Goal: Find specific page/section: Find specific page/section

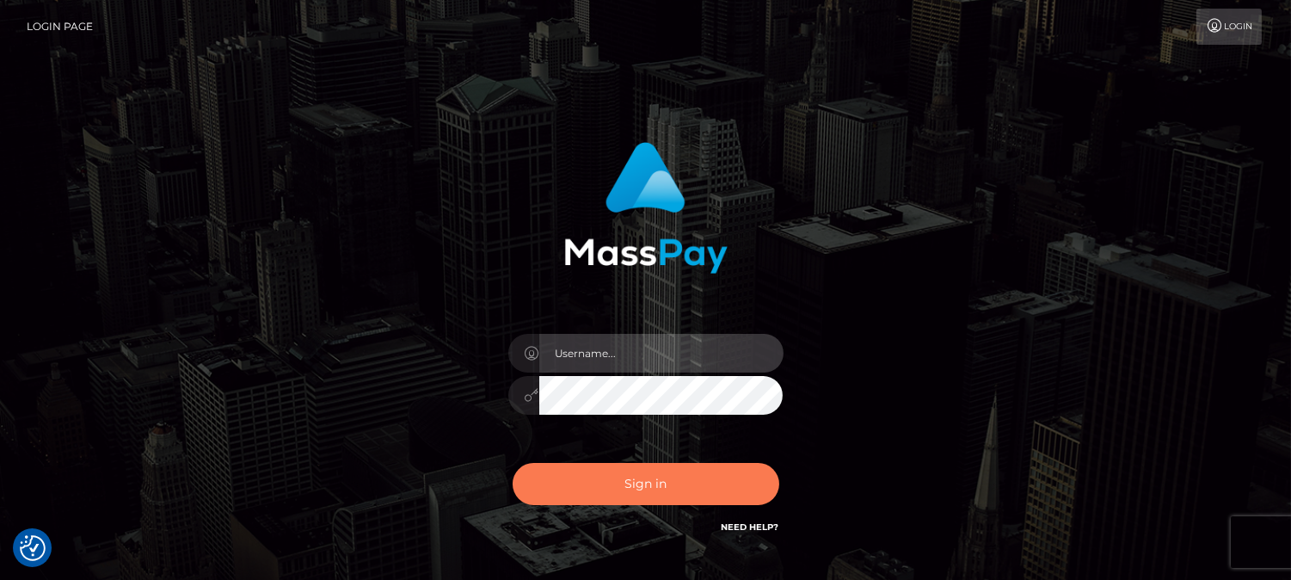
type input "[DOMAIN_NAME]"
click at [666, 491] on button "Sign in" at bounding box center [645, 484] width 267 height 42
type input "[DOMAIN_NAME]"
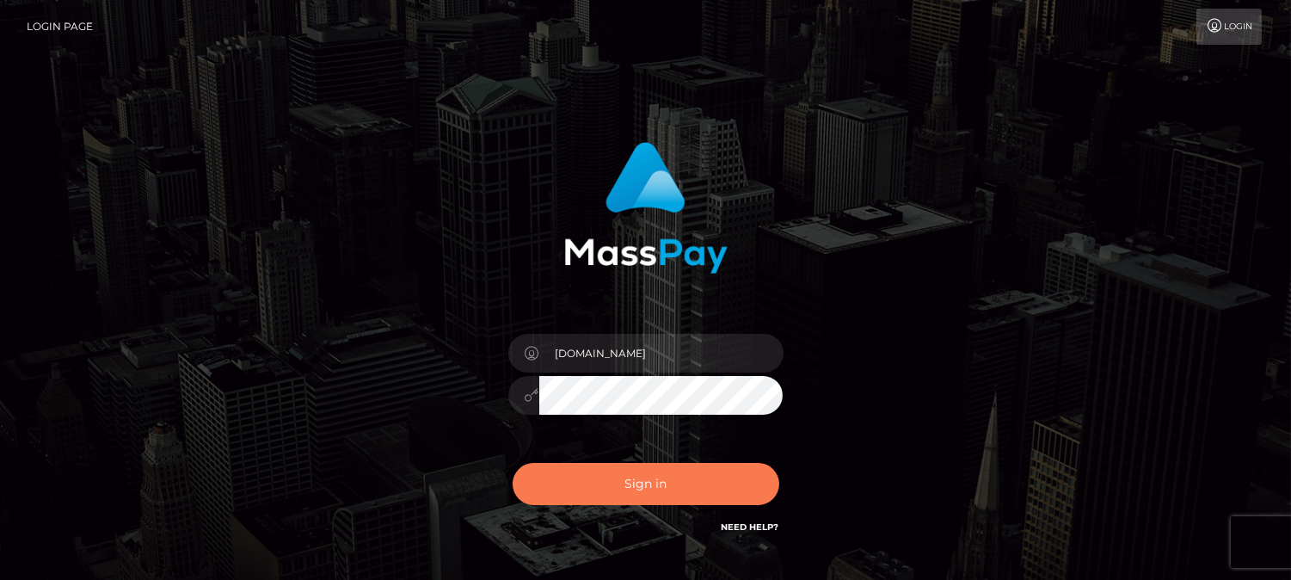
click at [637, 486] on button "Sign in" at bounding box center [645, 484] width 267 height 42
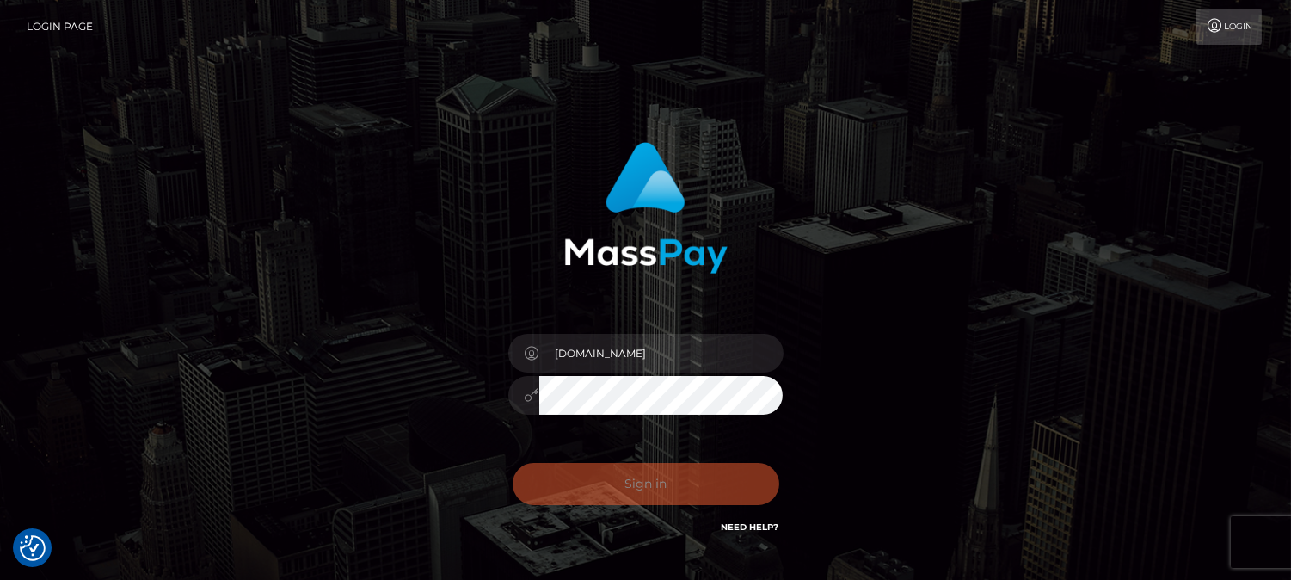
checkbox input "true"
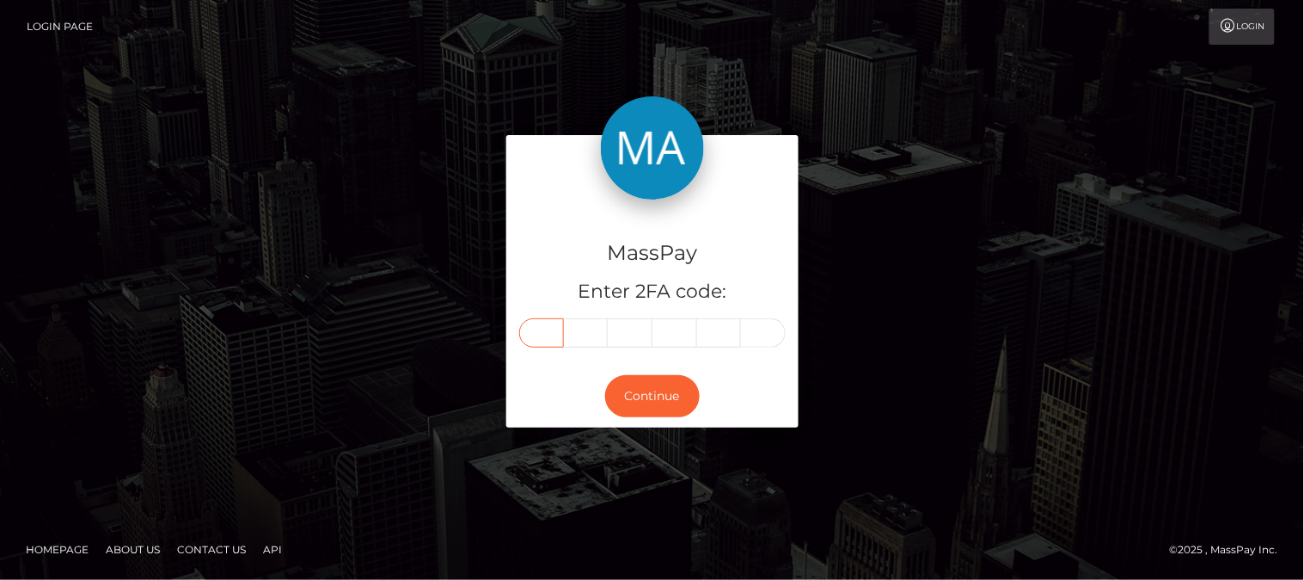
click at [555, 330] on input "text" at bounding box center [541, 332] width 45 height 29
type input "8"
type input "9"
type input "5"
type input "8"
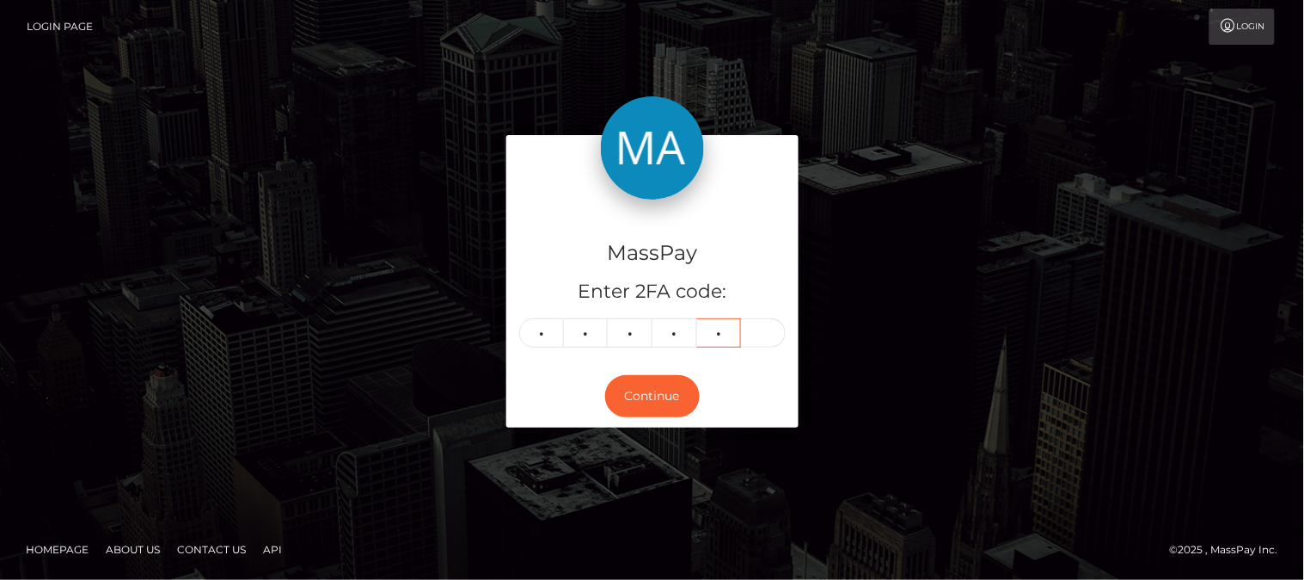
type input "2"
type input "5"
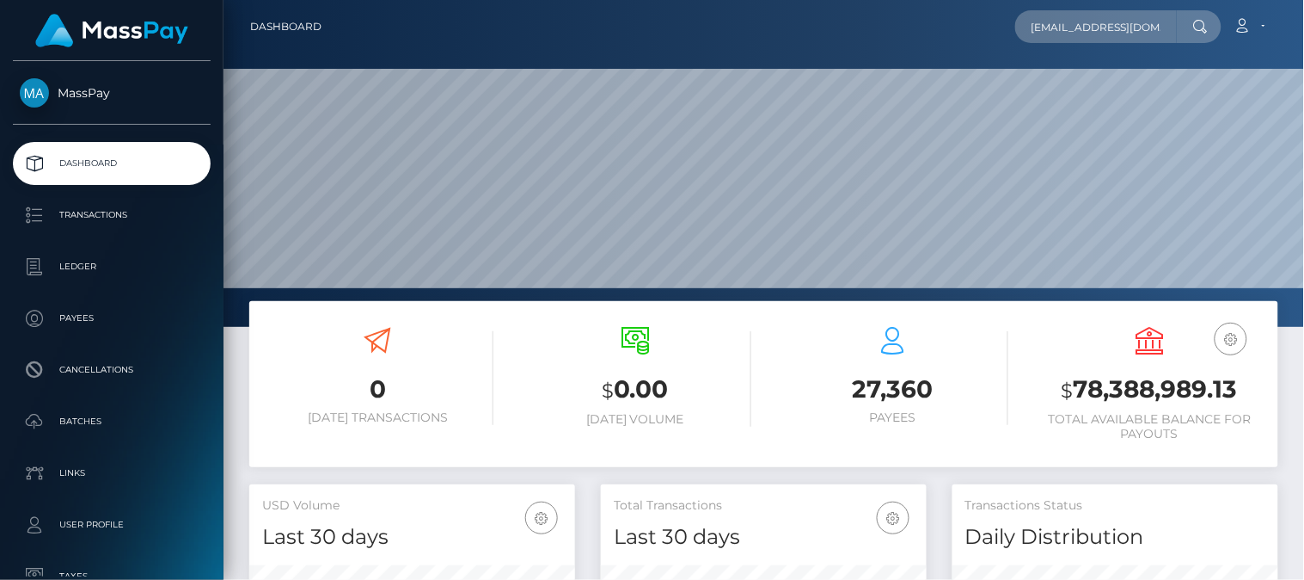
type input "snooro4ek@rambler.ru"
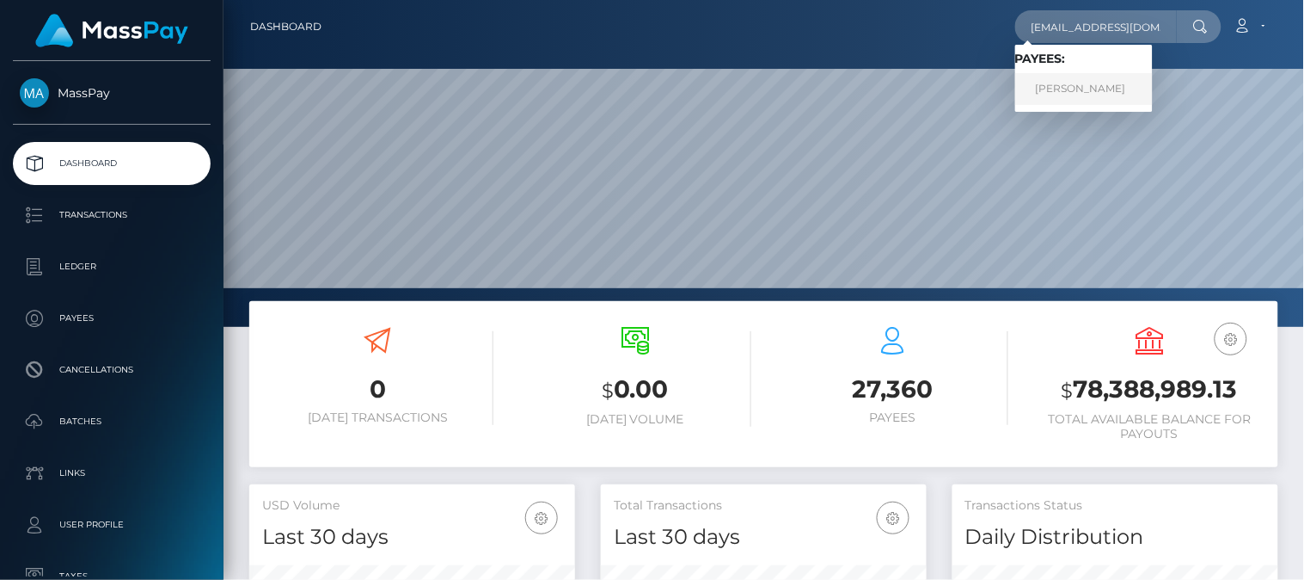
click at [1077, 83] on link "Olga Mihailovna Vorobeva" at bounding box center [1084, 89] width 138 height 32
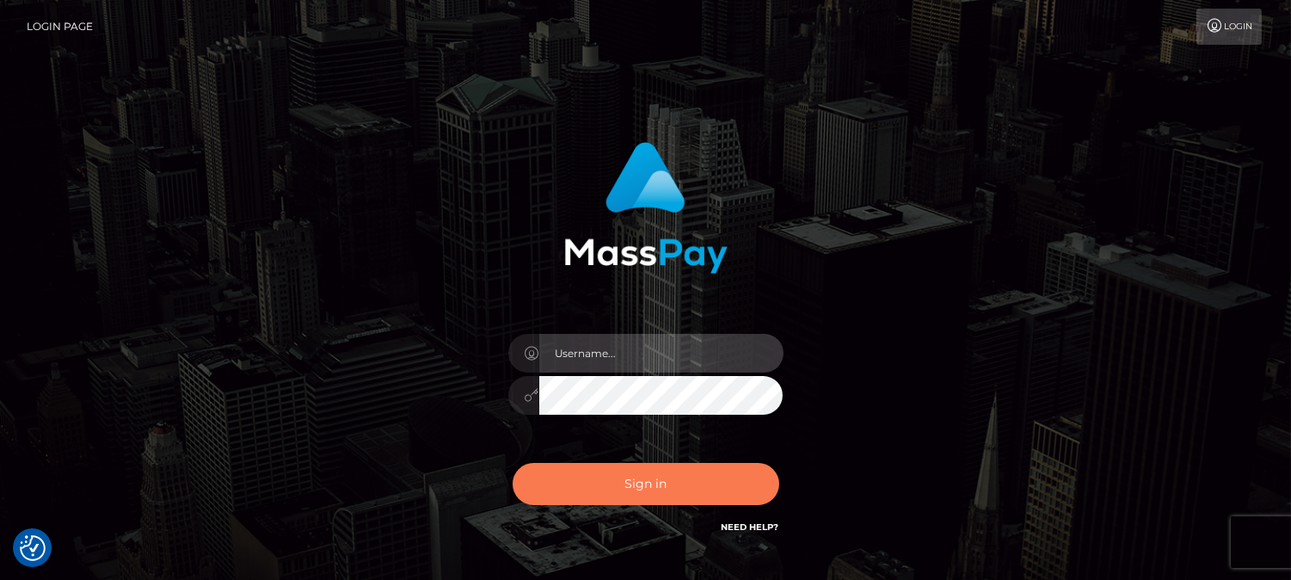
type input "fr.es"
click at [614, 485] on button "Sign in" at bounding box center [645, 484] width 267 height 42
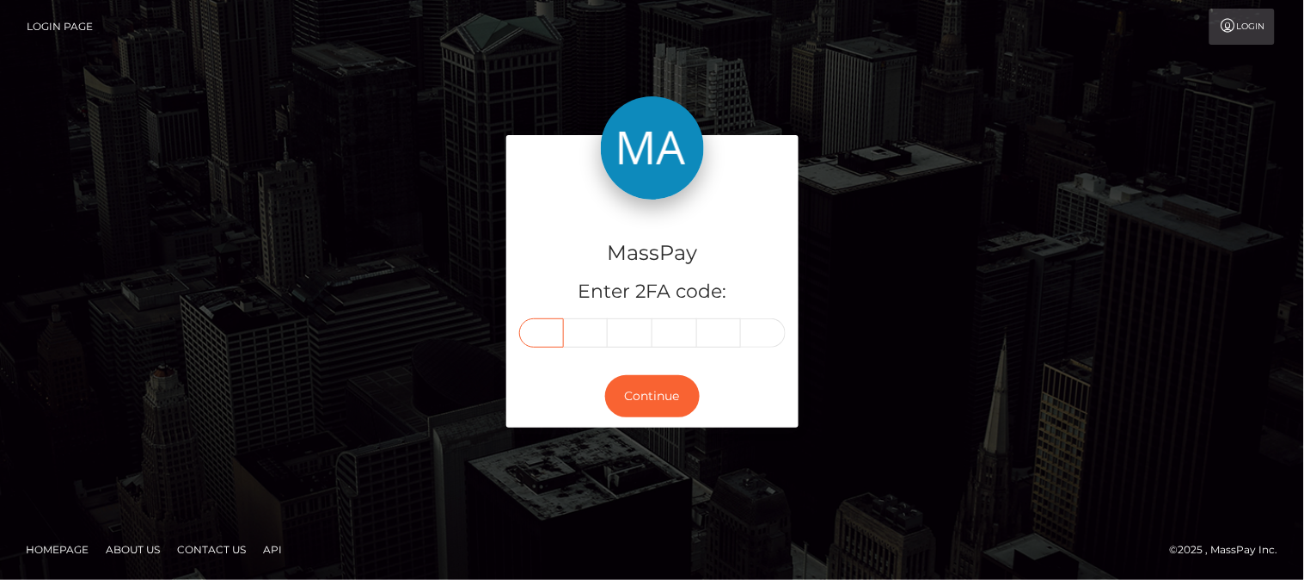
click at [546, 333] on input "text" at bounding box center [541, 332] width 45 height 29
type input "4"
type input "8"
type input "2"
type input "1"
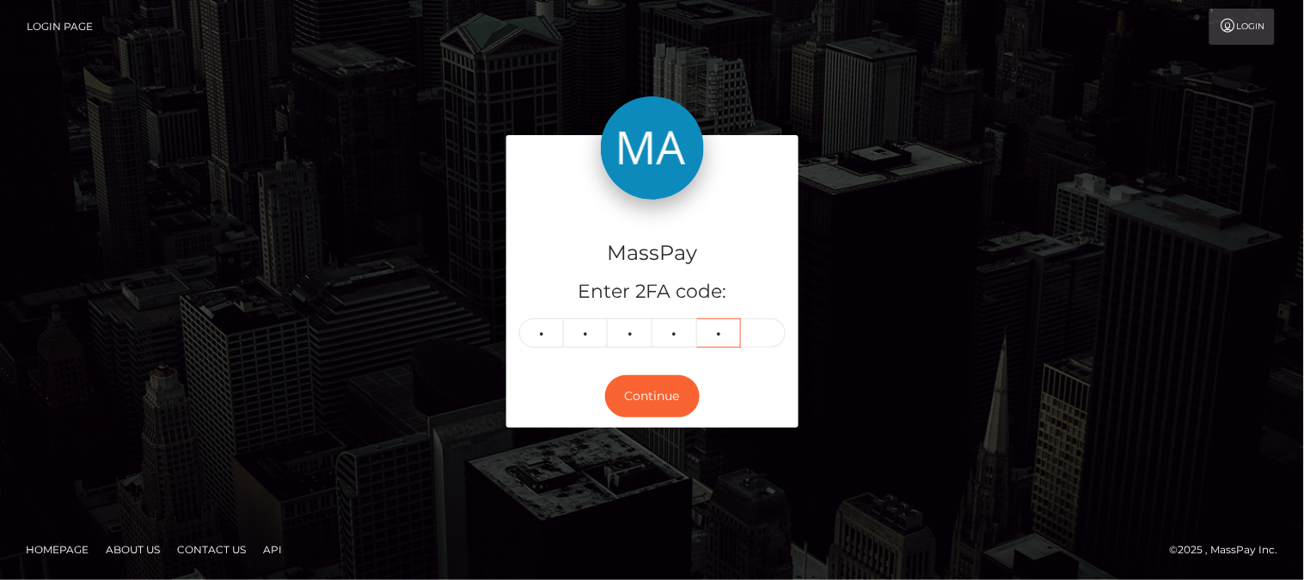
type input "8"
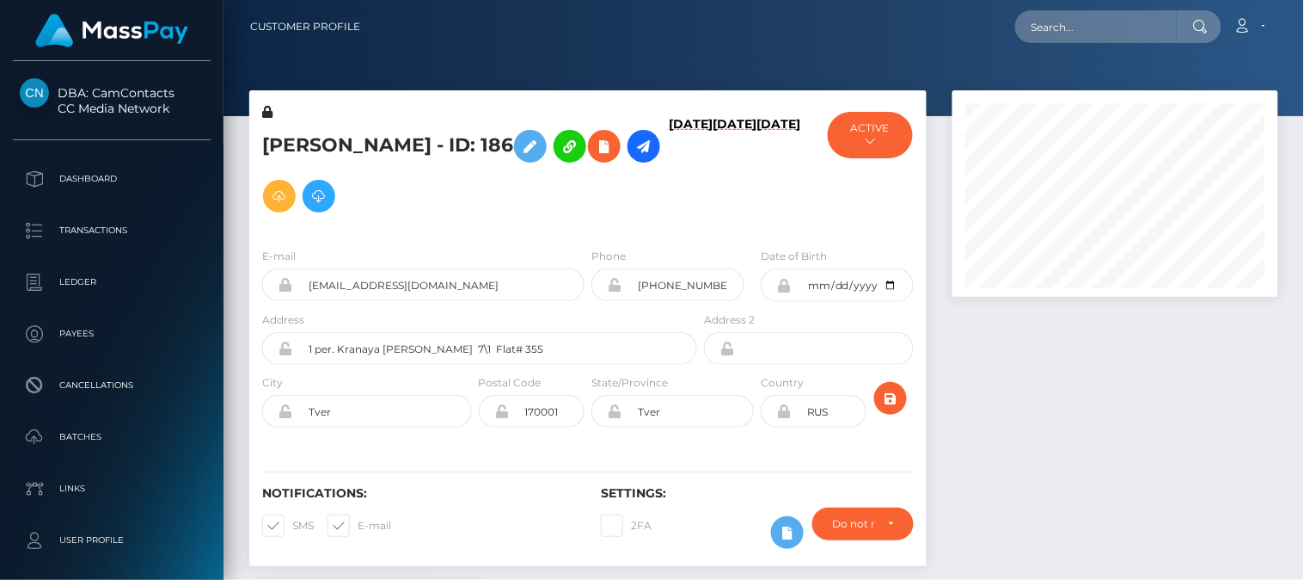
scroll to position [206, 327]
click at [1015, 495] on div at bounding box center [1116, 336] width 352 height 493
click at [999, 495] on div at bounding box center [1116, 336] width 352 height 493
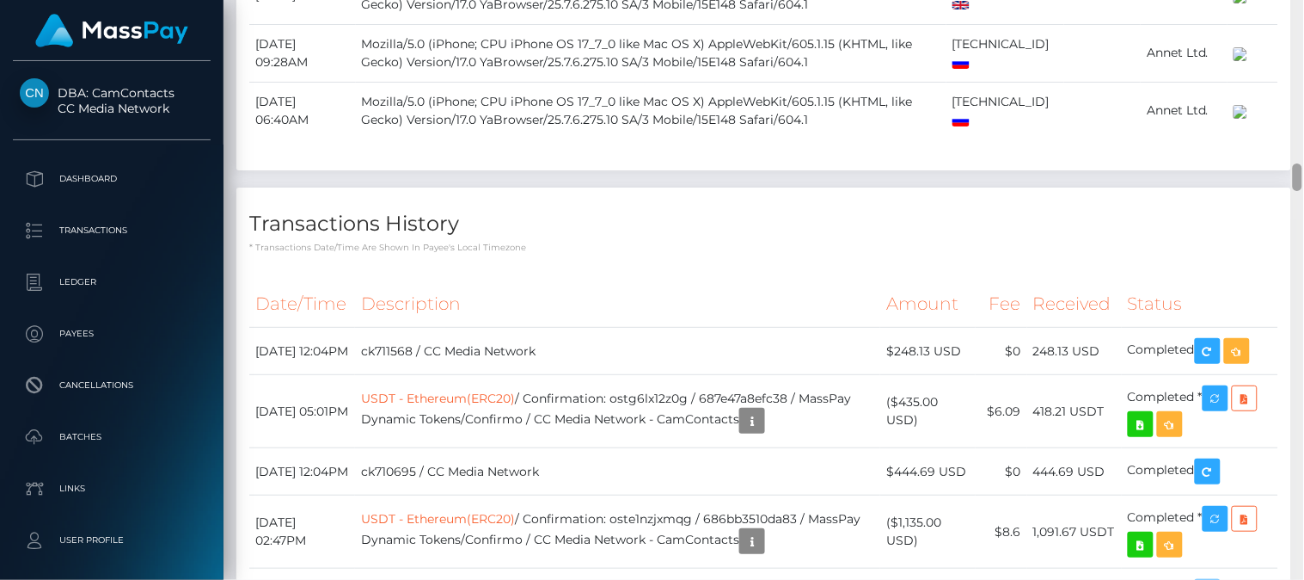
scroll to position [3443, 0]
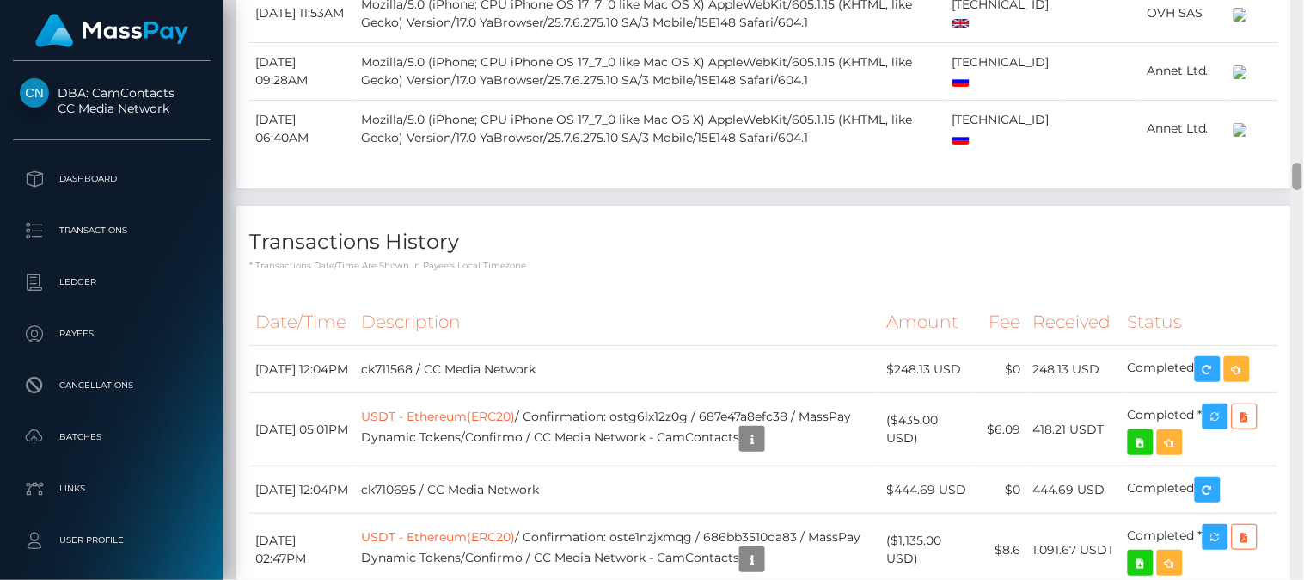
drag, startPoint x: 1299, startPoint y: 147, endPoint x: 1303, endPoint y: 175, distance: 27.8
click at [1303, 175] on div at bounding box center [1297, 290] width 13 height 580
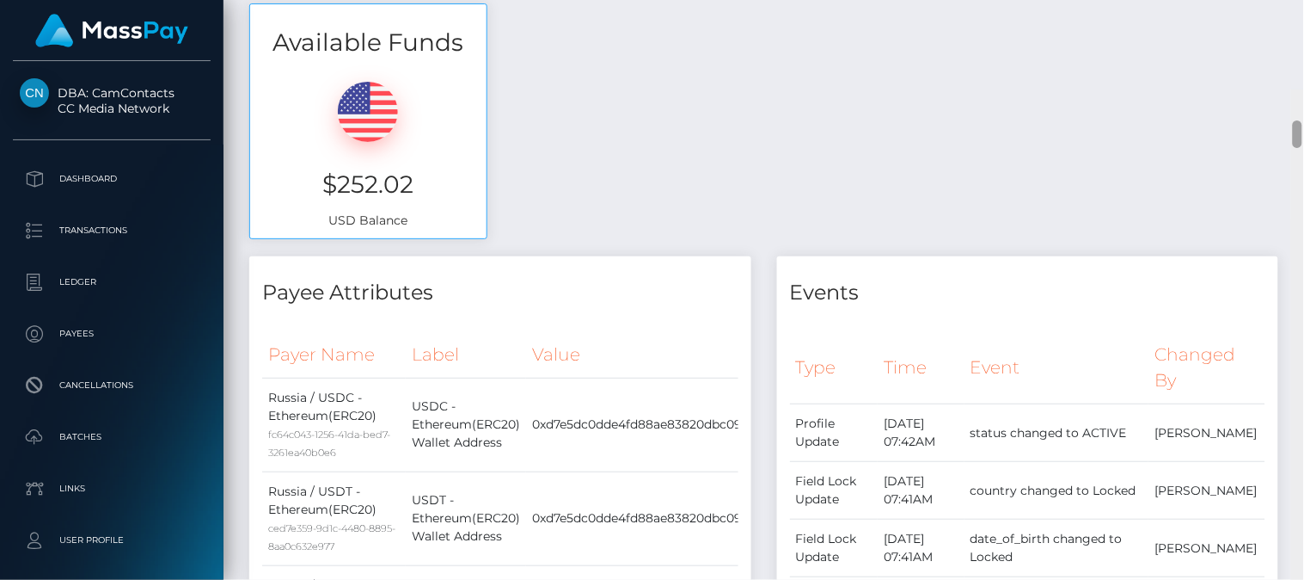
scroll to position [0, 0]
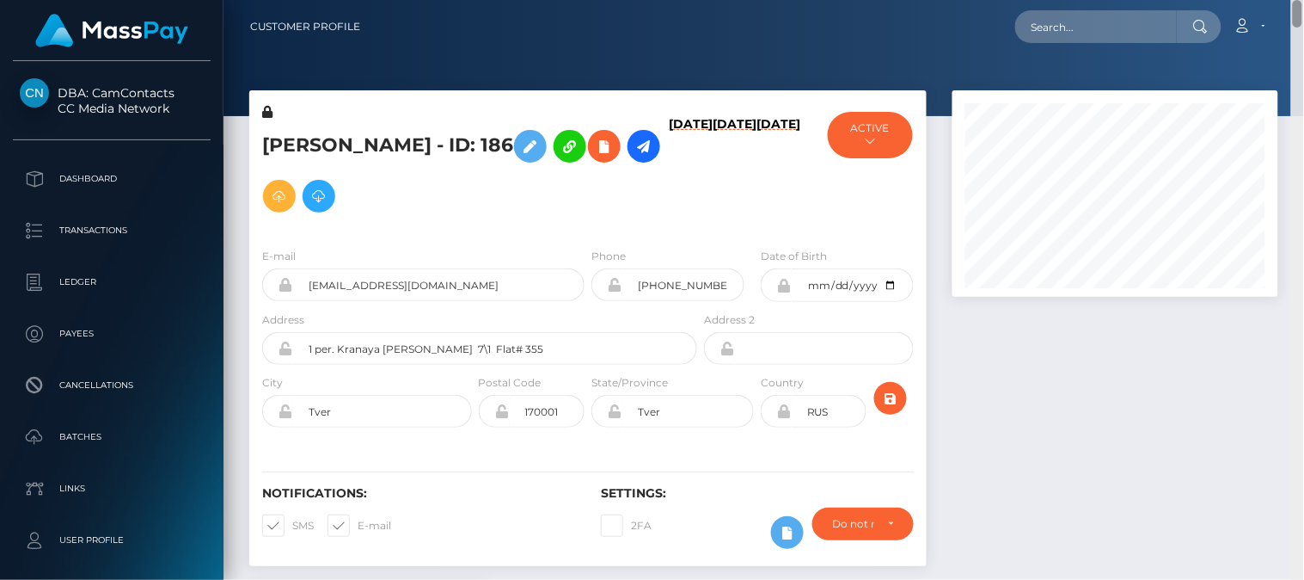
drag, startPoint x: 1298, startPoint y: 177, endPoint x: 1298, endPoint y: 3, distance: 173.7
click at [1298, 3] on div "Customer Profile Loading... Loading..." at bounding box center [764, 290] width 1081 height 580
click at [1076, 26] on input "text" at bounding box center [1096, 26] width 162 height 33
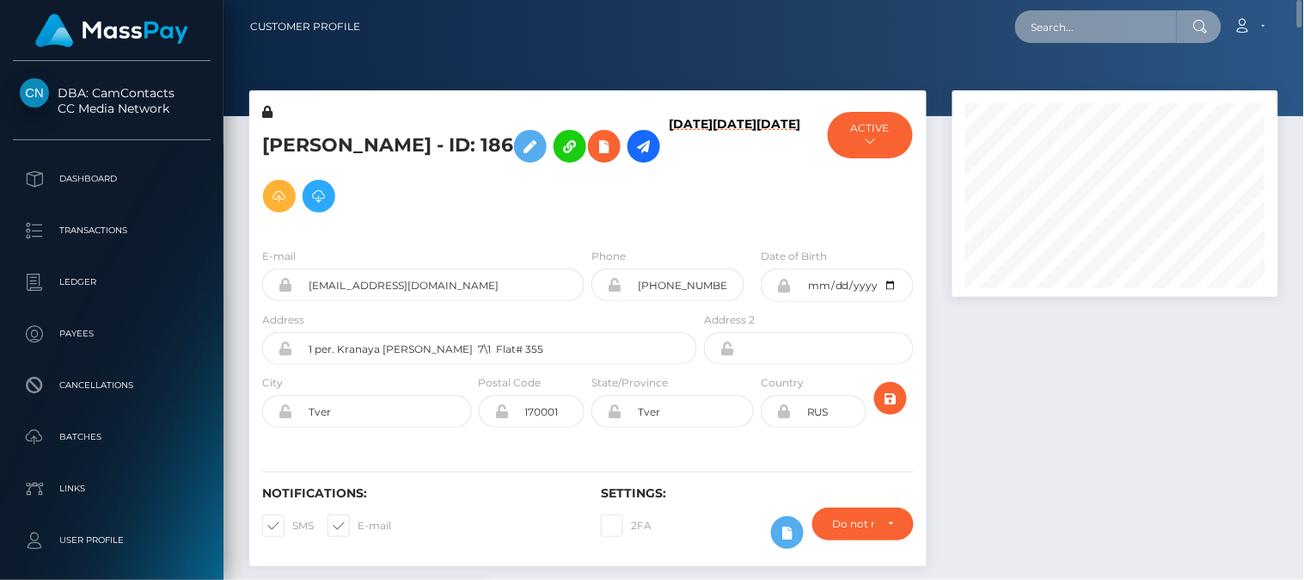
paste input "Animaribelle33@icloud.com"
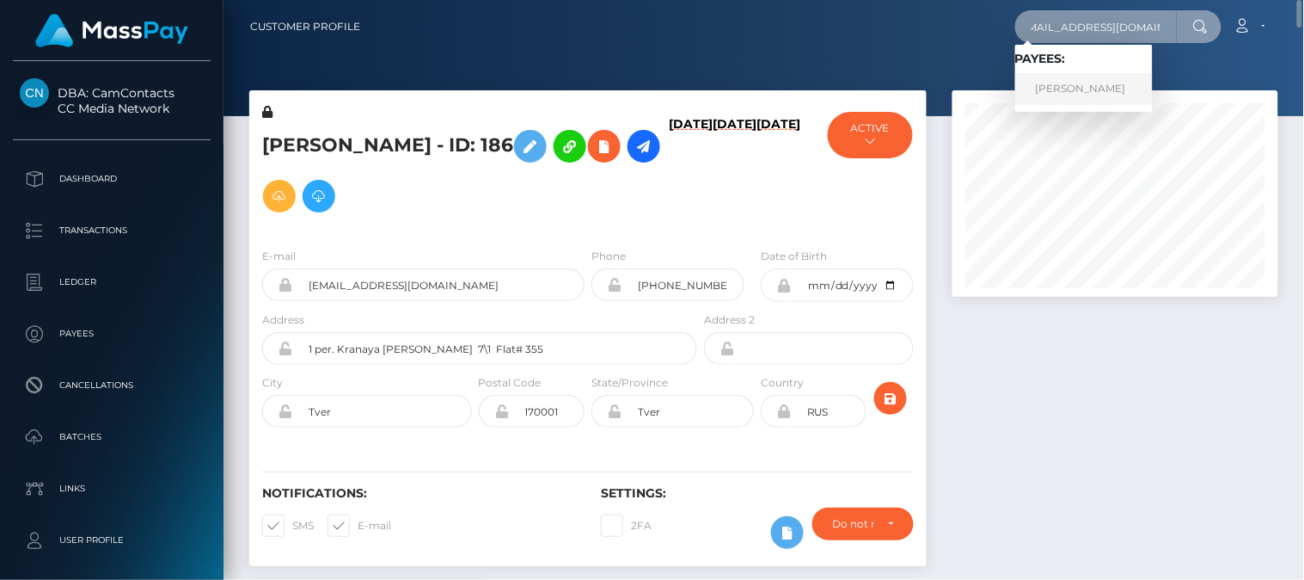
type input "Animaribelle33@icloud.com"
click at [1073, 73] on link "Martina Pigoni" at bounding box center [1084, 89] width 138 height 32
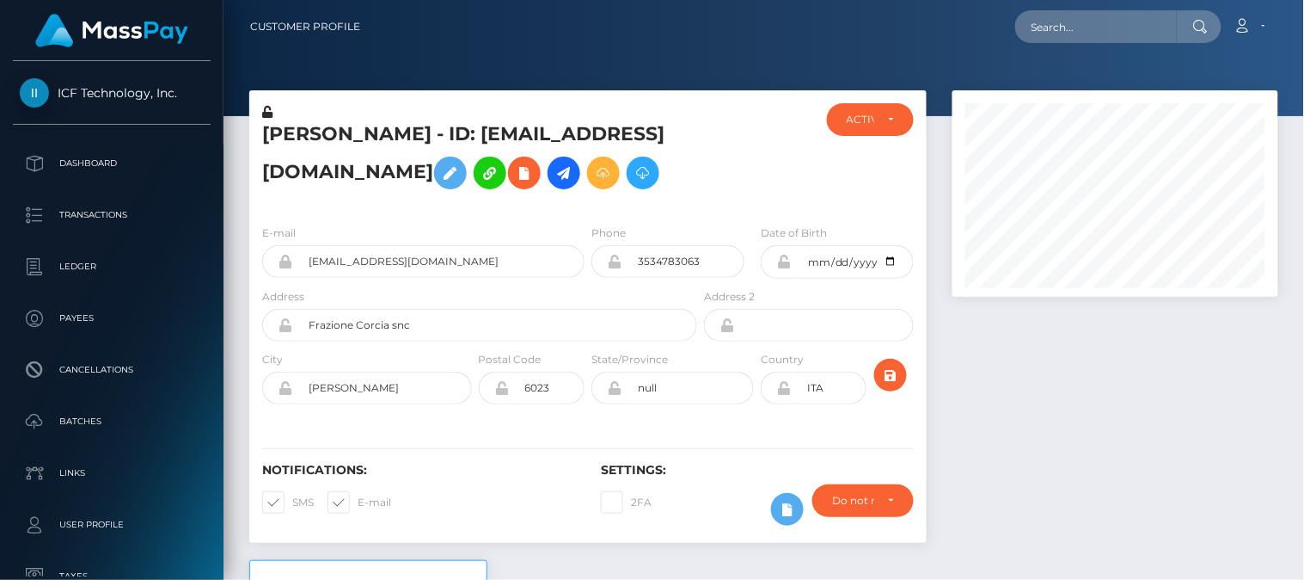
scroll to position [206, 327]
click at [1017, 384] on div at bounding box center [1116, 324] width 352 height 469
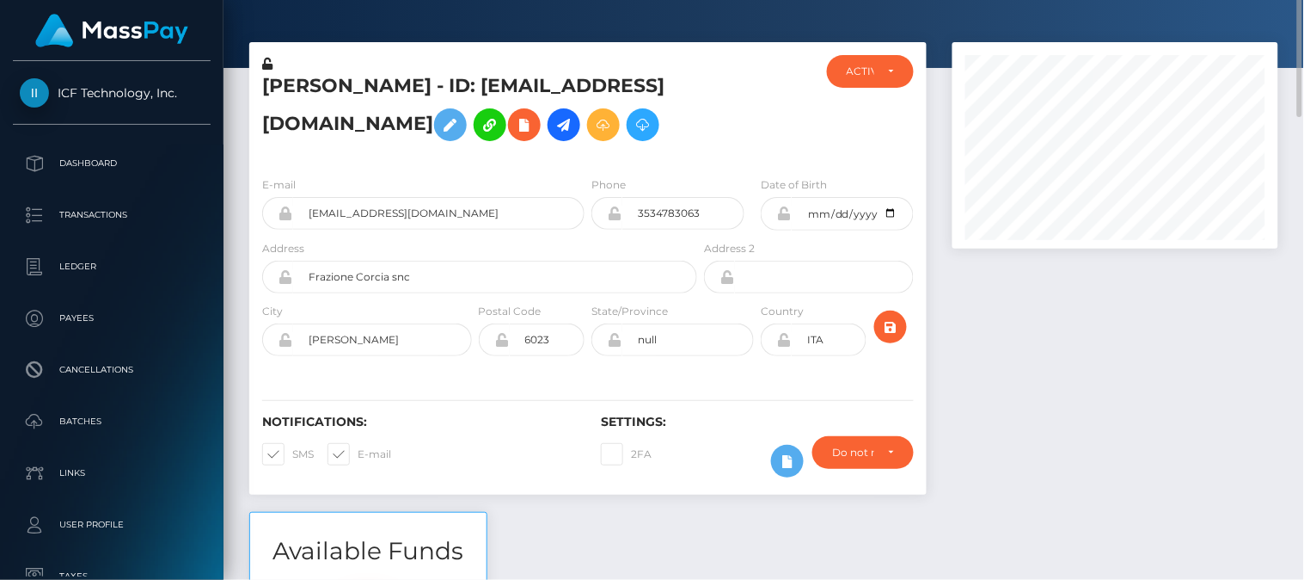
scroll to position [0, 0]
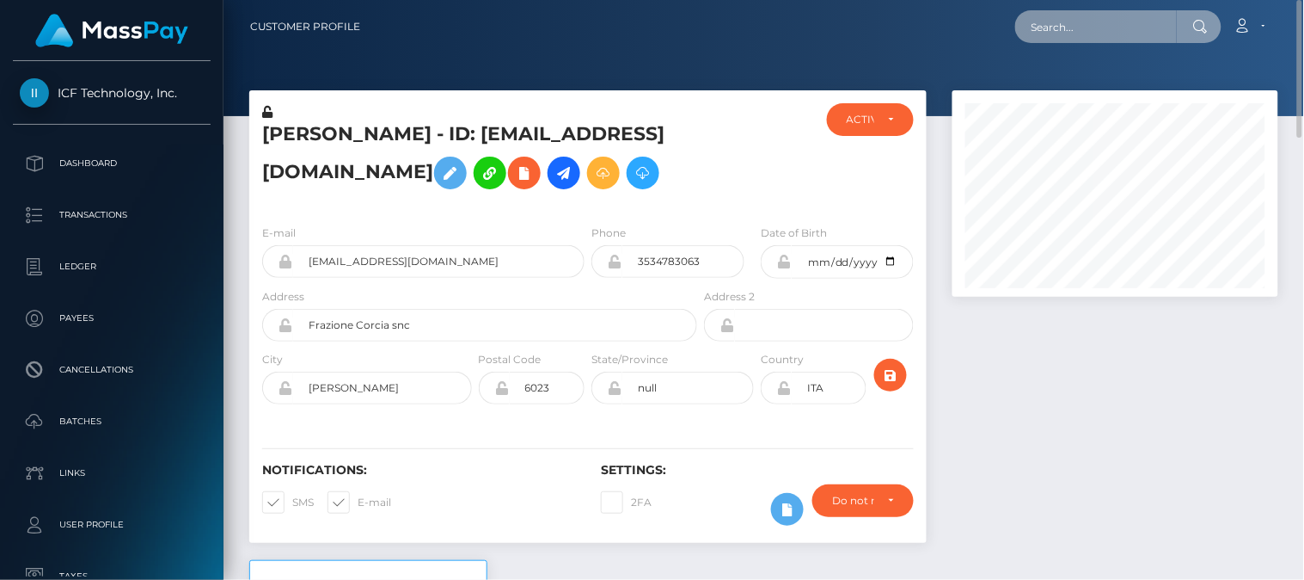
click at [1051, 24] on input "text" at bounding box center [1096, 26] width 162 height 33
paste input "[EMAIL_ADDRESS][DOMAIN_NAME]"
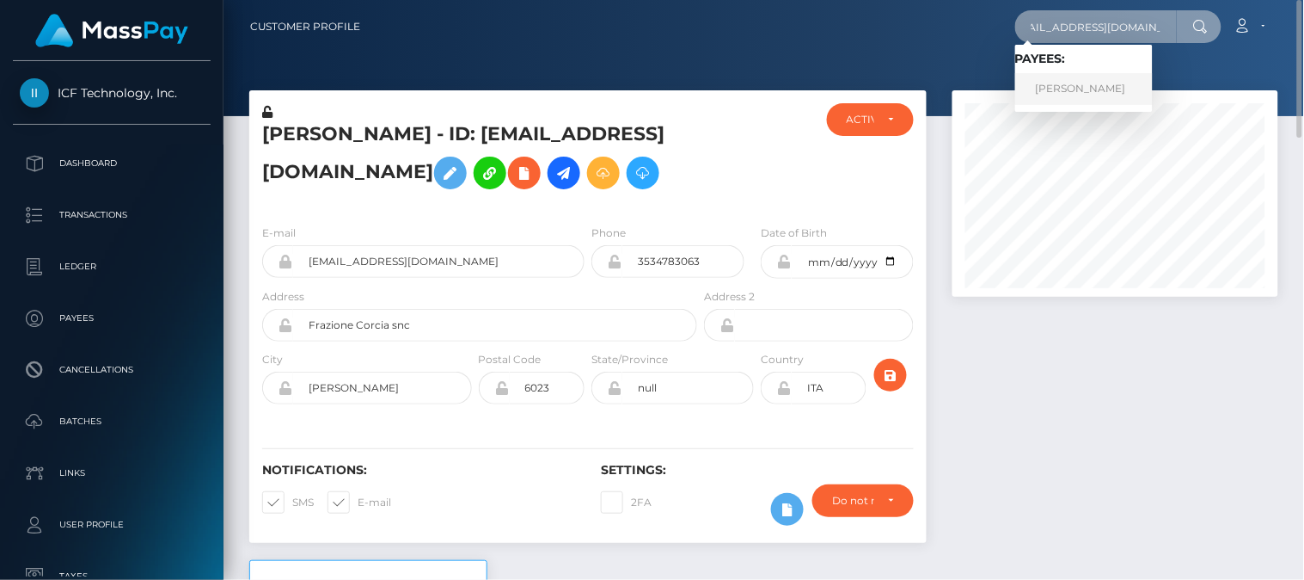
type input "[EMAIL_ADDRESS][DOMAIN_NAME]"
click at [1096, 88] on link "[PERSON_NAME]" at bounding box center [1084, 89] width 138 height 32
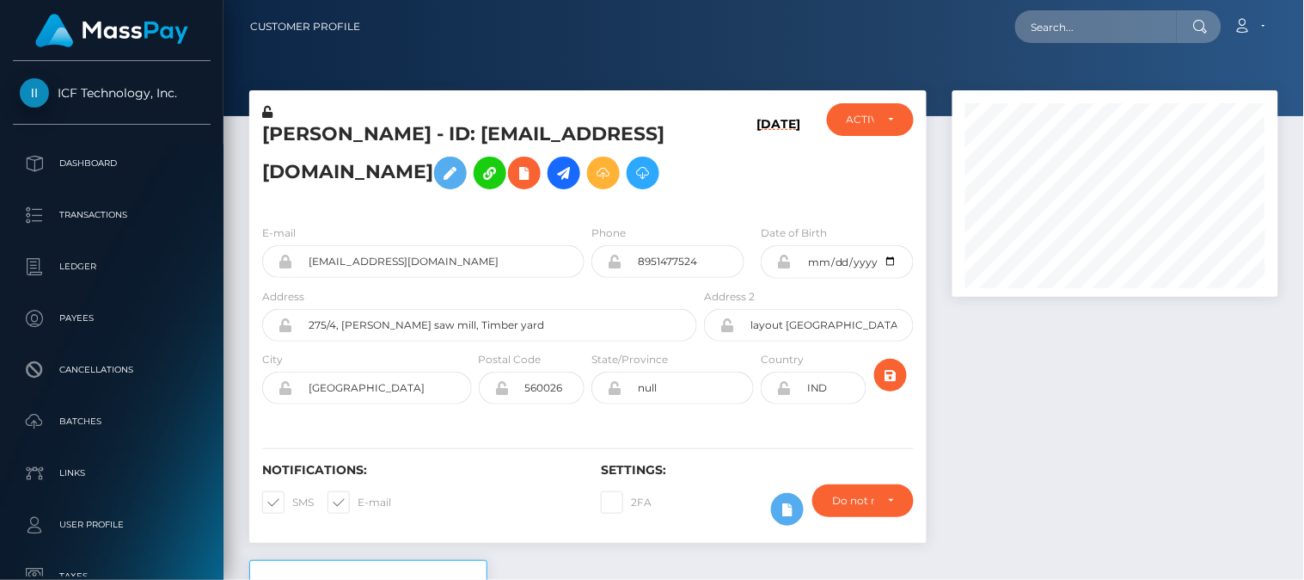
scroll to position [206, 327]
click at [1079, 396] on div at bounding box center [1116, 324] width 352 height 469
click at [1029, 355] on div at bounding box center [1116, 324] width 352 height 469
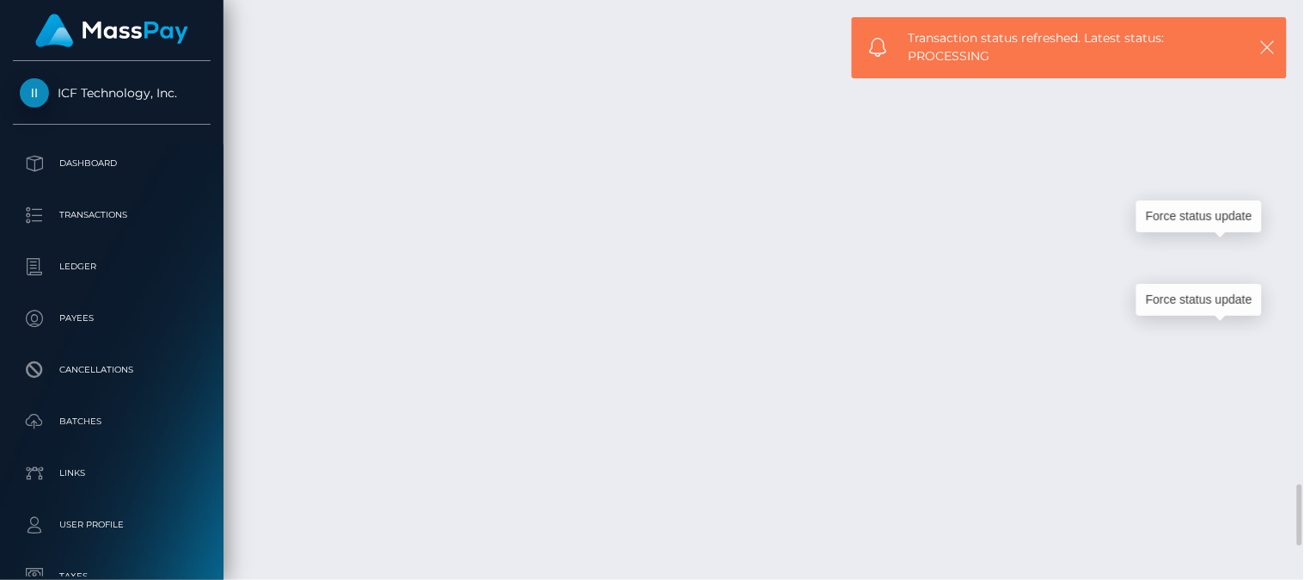
drag, startPoint x: 1303, startPoint y: 518, endPoint x: 1303, endPoint y: 529, distance: 10.3
click at [1303, 529] on div at bounding box center [1297, 290] width 13 height 580
drag, startPoint x: 1303, startPoint y: 529, endPoint x: 1303, endPoint y: 518, distance: 10.3
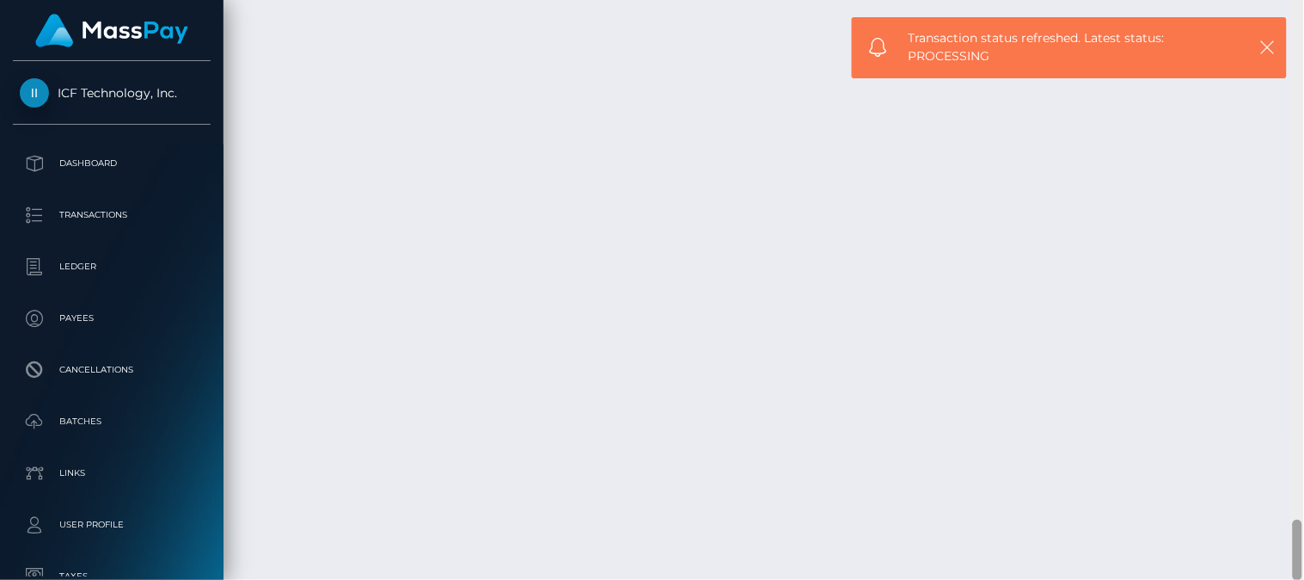
click at [1303, 518] on div at bounding box center [1297, 290] width 13 height 580
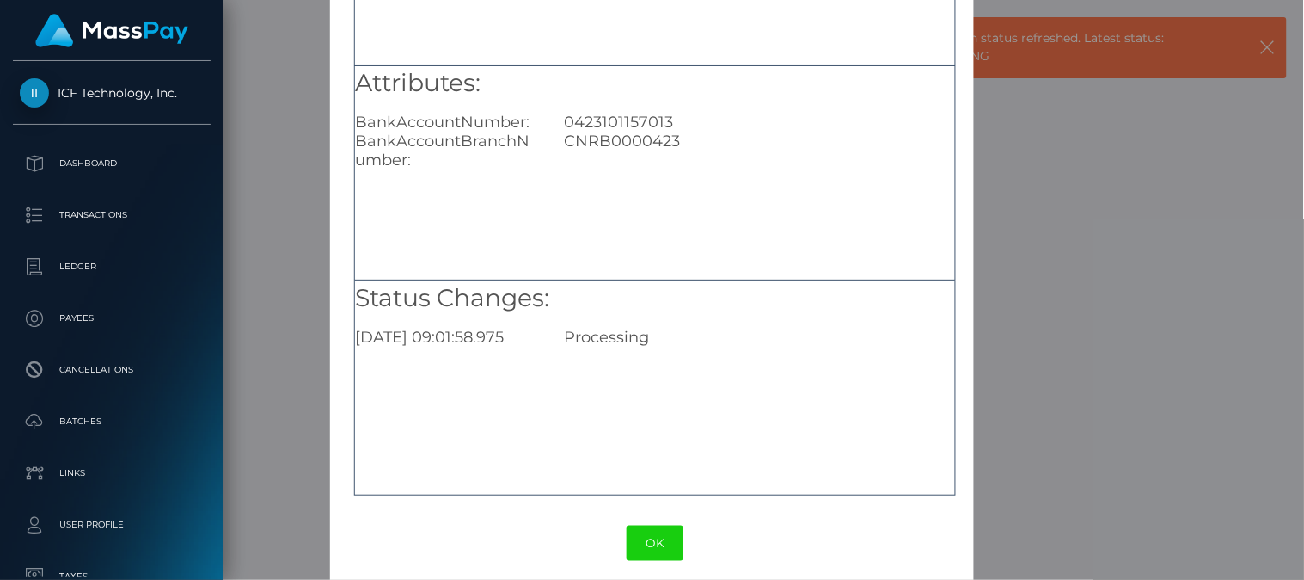
scroll to position [237, 0]
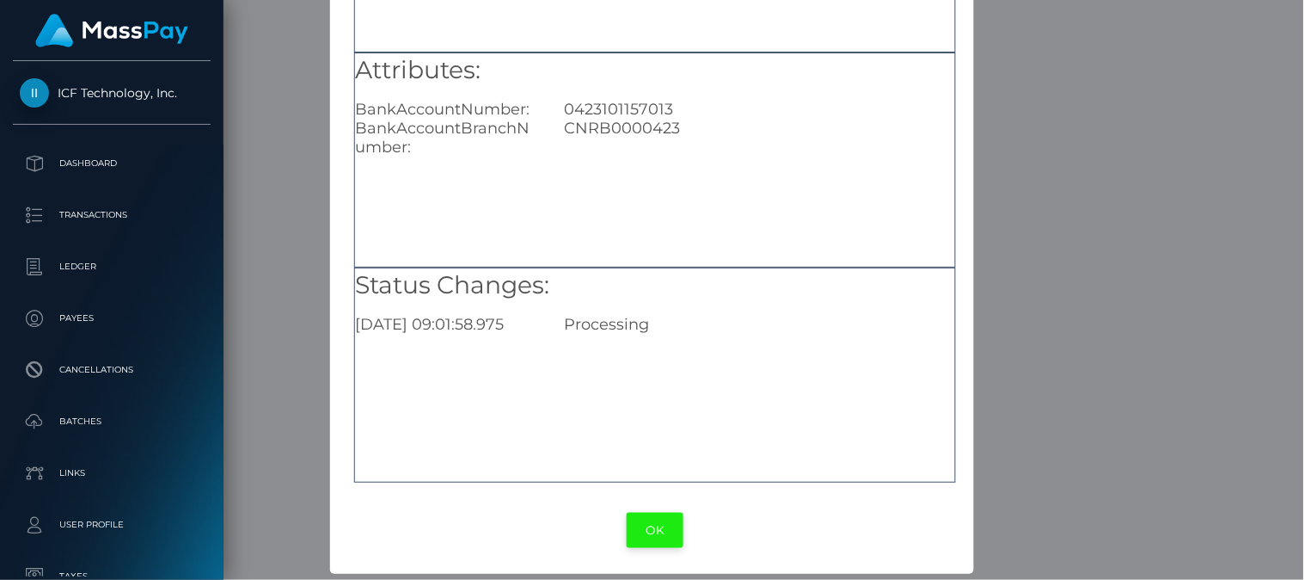
click at [641, 526] on button "OK" at bounding box center [655, 529] width 57 height 35
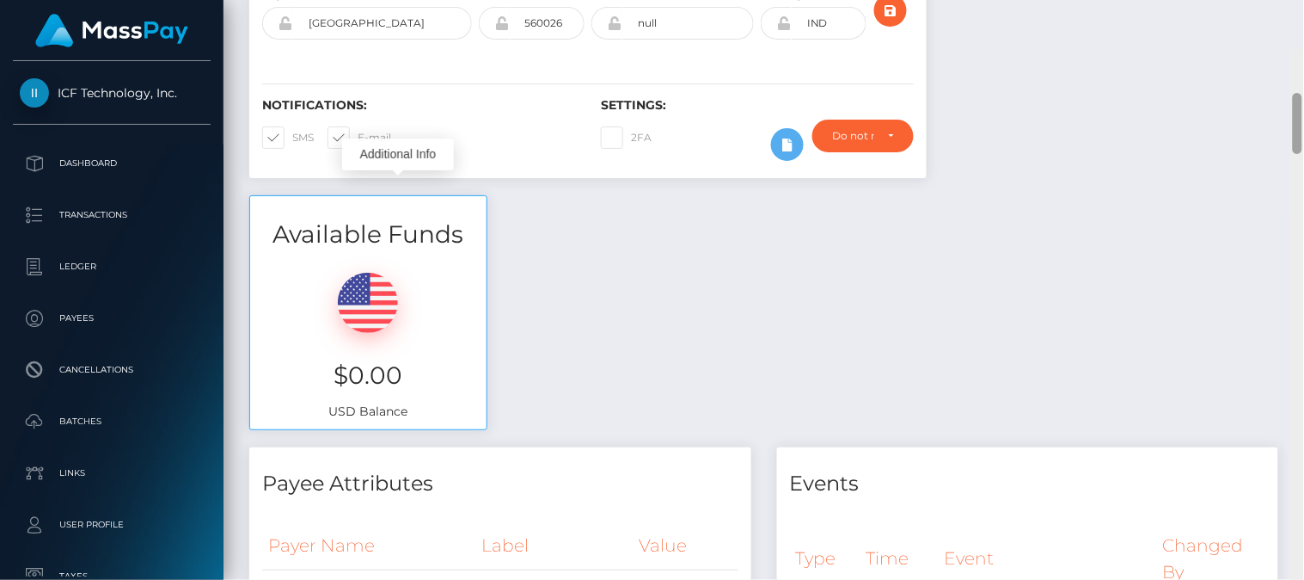
scroll to position [348, 0]
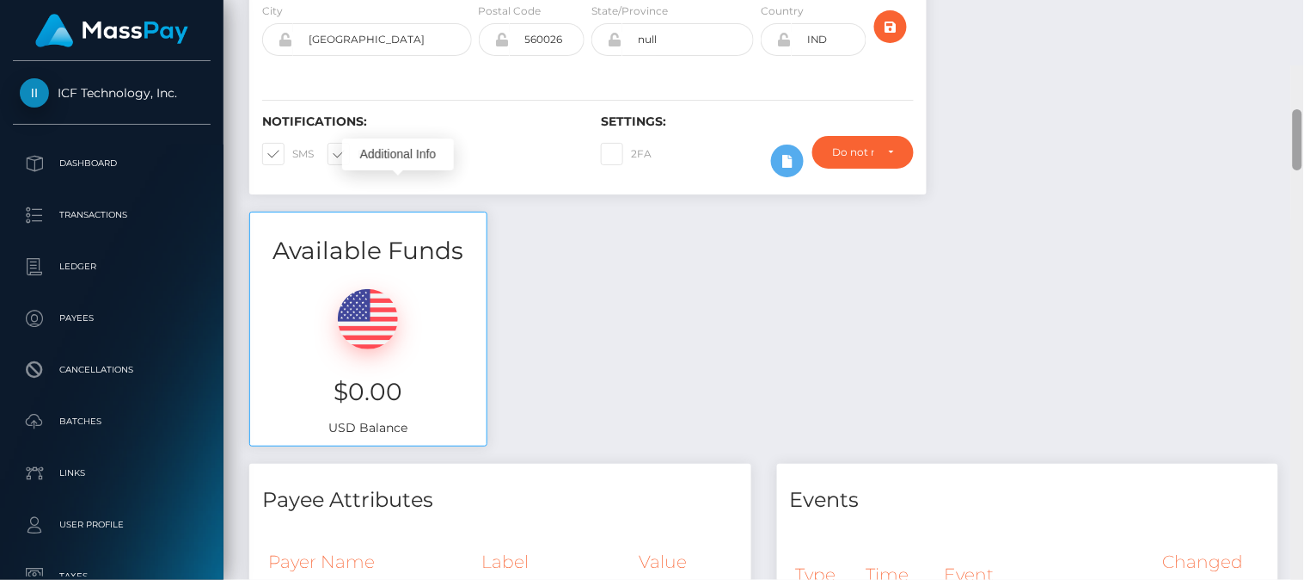
drag, startPoint x: 1294, startPoint y: 543, endPoint x: 1303, endPoint y: 60, distance: 482.4
click at [1303, 65] on div at bounding box center [1297, 355] width 13 height 580
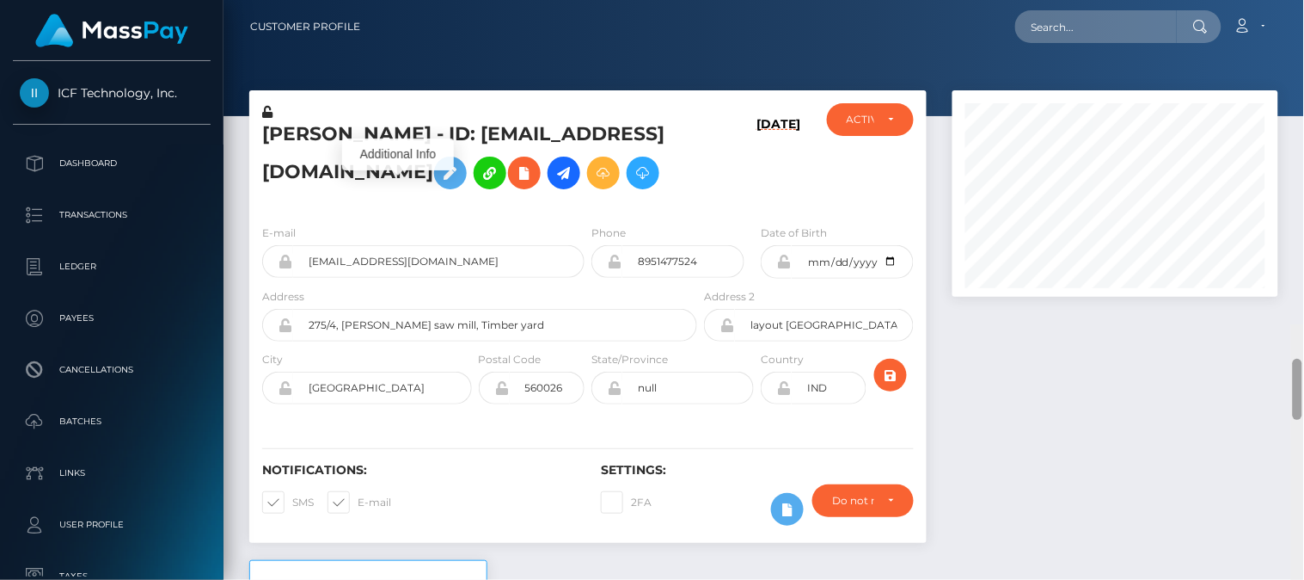
drag, startPoint x: 1299, startPoint y: 67, endPoint x: 1287, endPoint y: -23, distance: 91.1
click at [1287, 0] on html "ICF Technology, Inc. Dashboard Transactions Ledger Payees Batches" at bounding box center [652, 290] width 1304 height 580
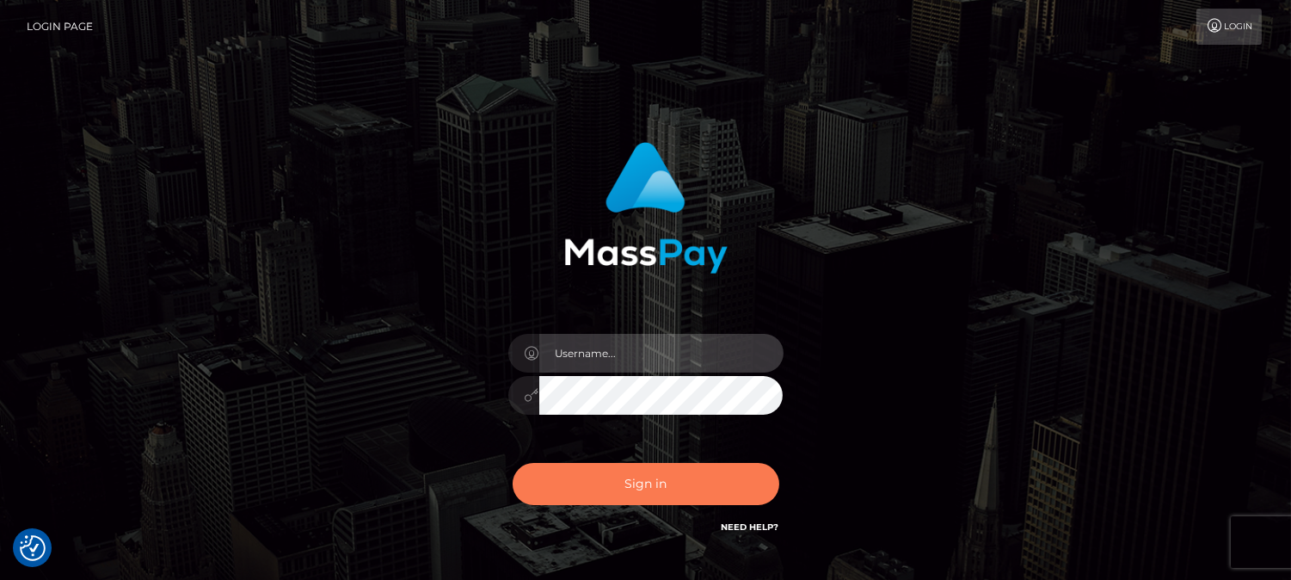
type input "[DOMAIN_NAME]"
click at [652, 484] on button "Sign in" at bounding box center [645, 484] width 267 height 42
click at [653, 484] on button "Sign in" at bounding box center [645, 484] width 267 height 42
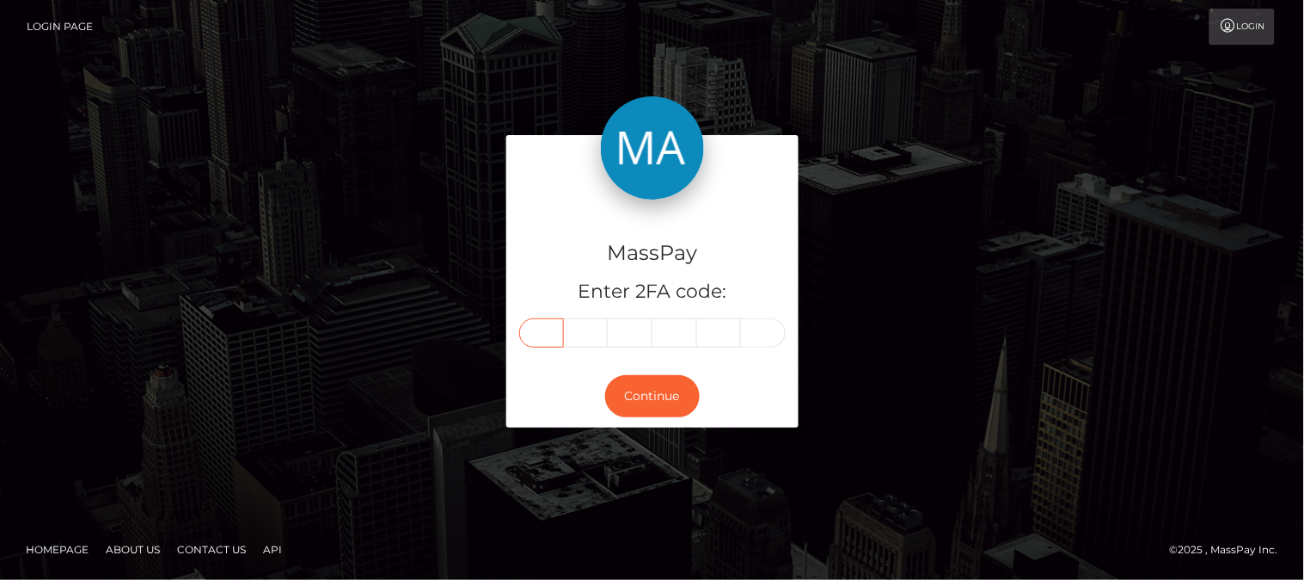
click at [546, 331] on input "text" at bounding box center [541, 332] width 45 height 29
type input "6"
type input "0"
type input "1"
type input "7"
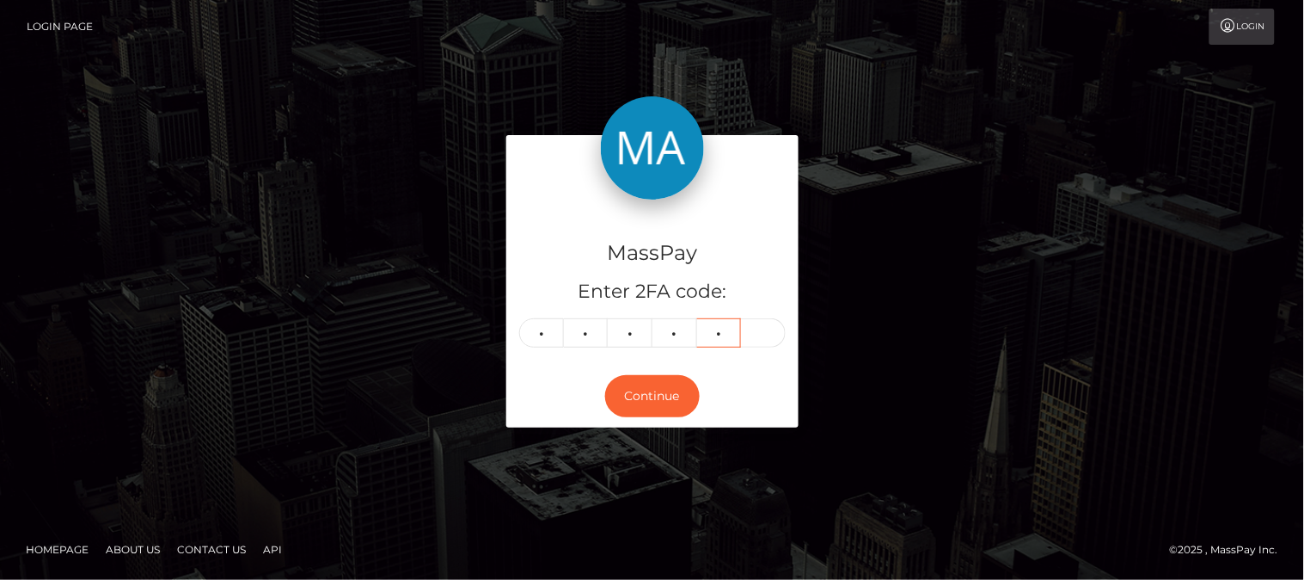
type input "9"
type input "0"
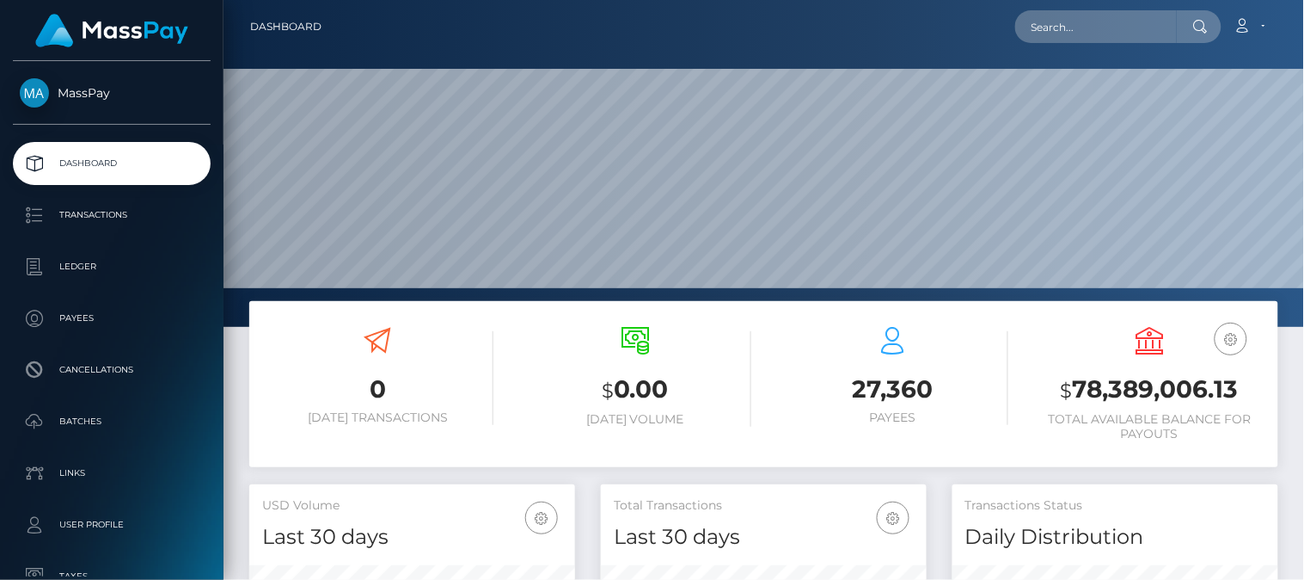
scroll to position [304, 327]
click at [1073, 31] on input "text" at bounding box center [1096, 26] width 162 height 33
paste input "[EMAIL_ADDRESS][DOMAIN_NAME]"
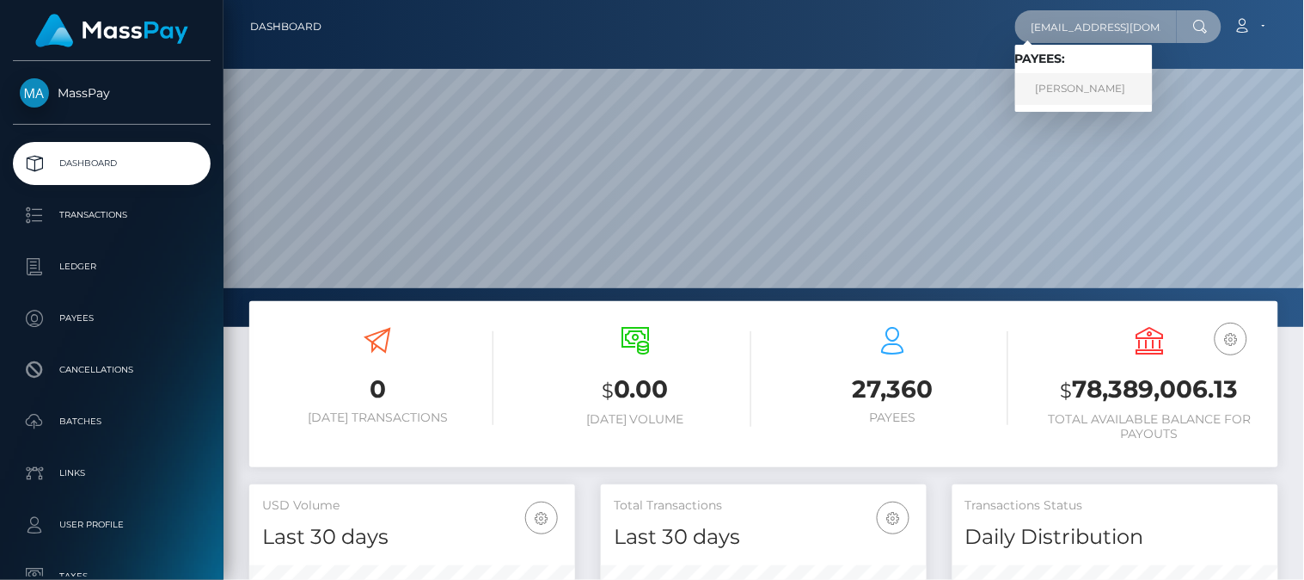
type input "[EMAIL_ADDRESS][DOMAIN_NAME]"
click at [1101, 89] on link "MARISSA L FISHER" at bounding box center [1084, 89] width 138 height 32
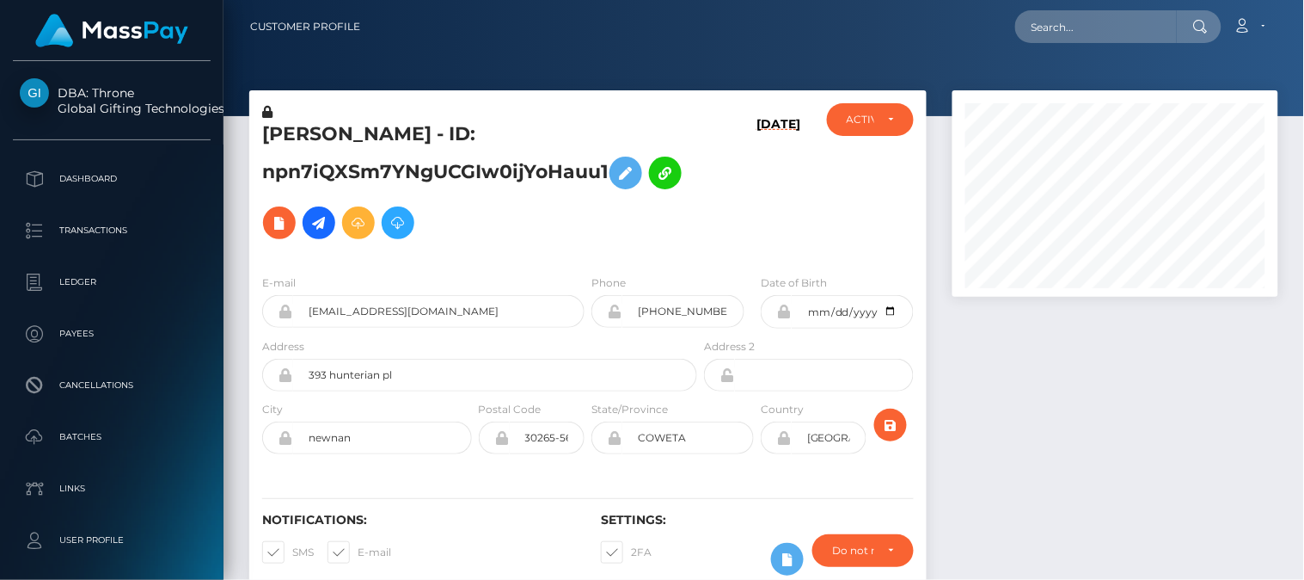
scroll to position [206, 327]
click at [1040, 383] on div at bounding box center [1116, 349] width 352 height 519
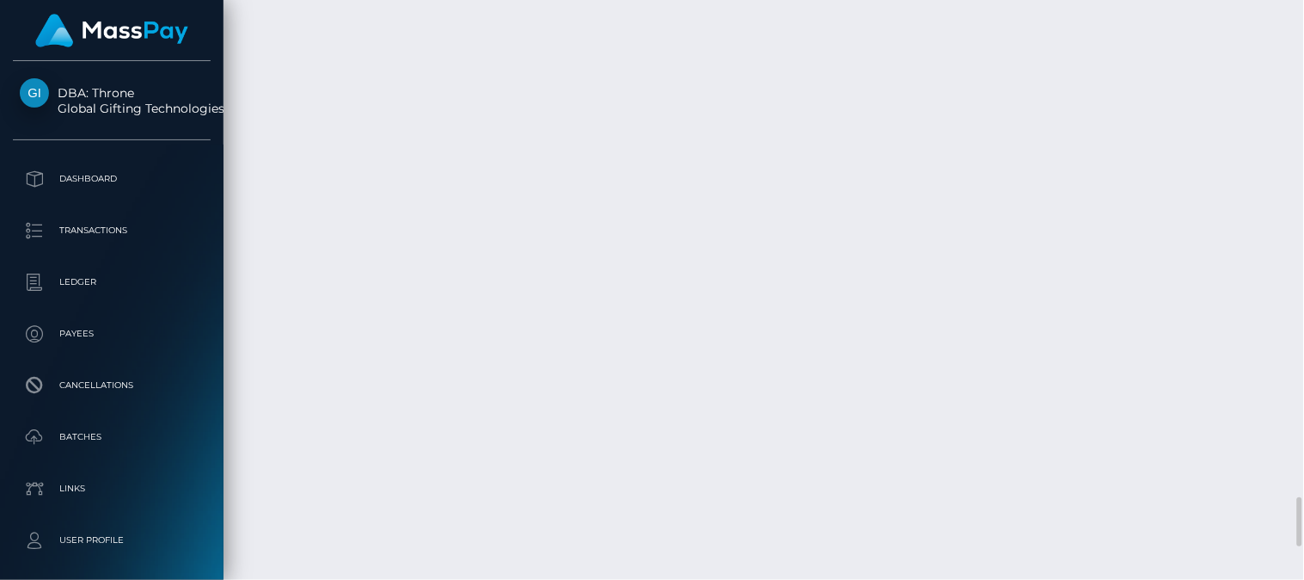
scroll to position [5185, 0]
click at [1299, 461] on div at bounding box center [1297, 469] width 9 height 49
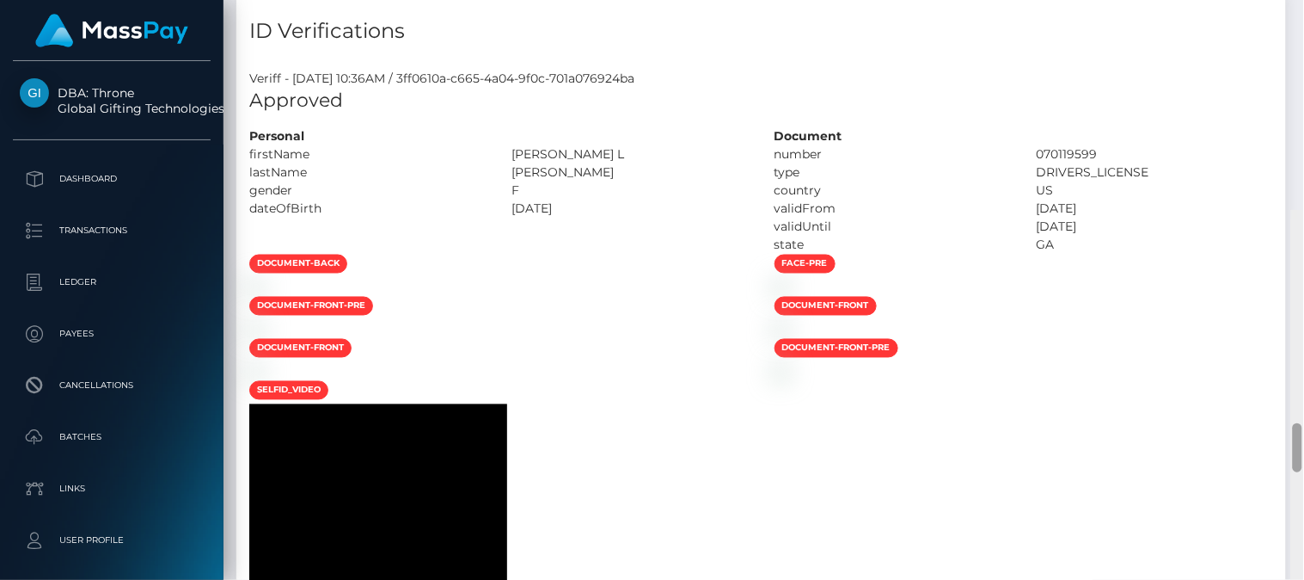
drag, startPoint x: 1297, startPoint y: 469, endPoint x: 1301, endPoint y: 217, distance: 252.0
click at [1301, 423] on div at bounding box center [1297, 447] width 9 height 49
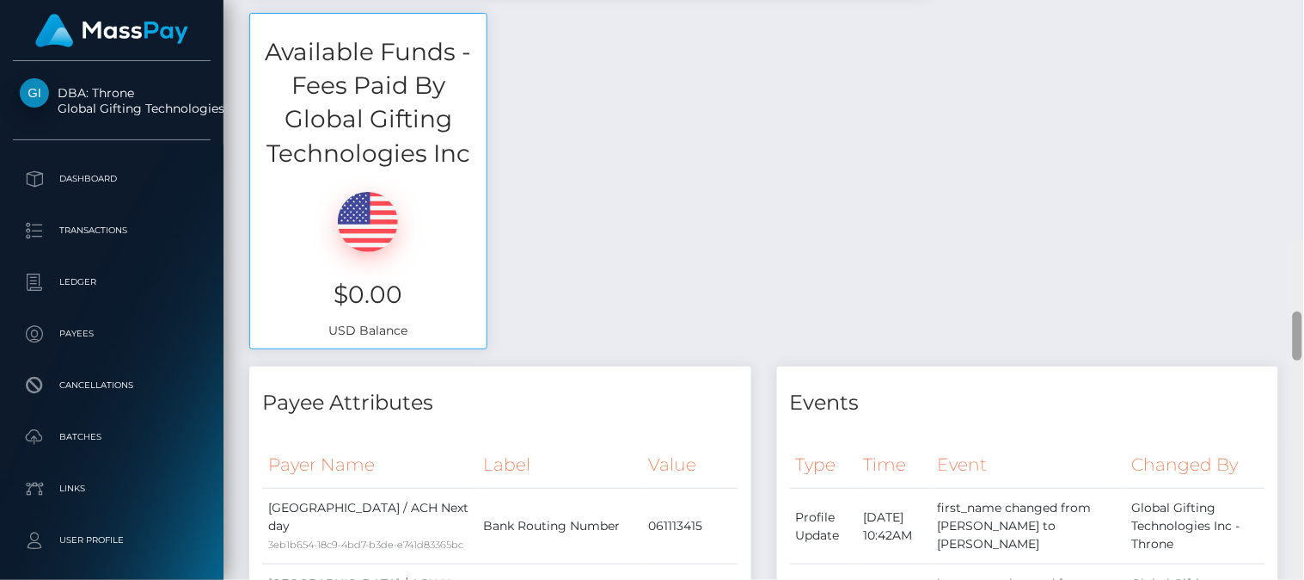
scroll to position [0, 0]
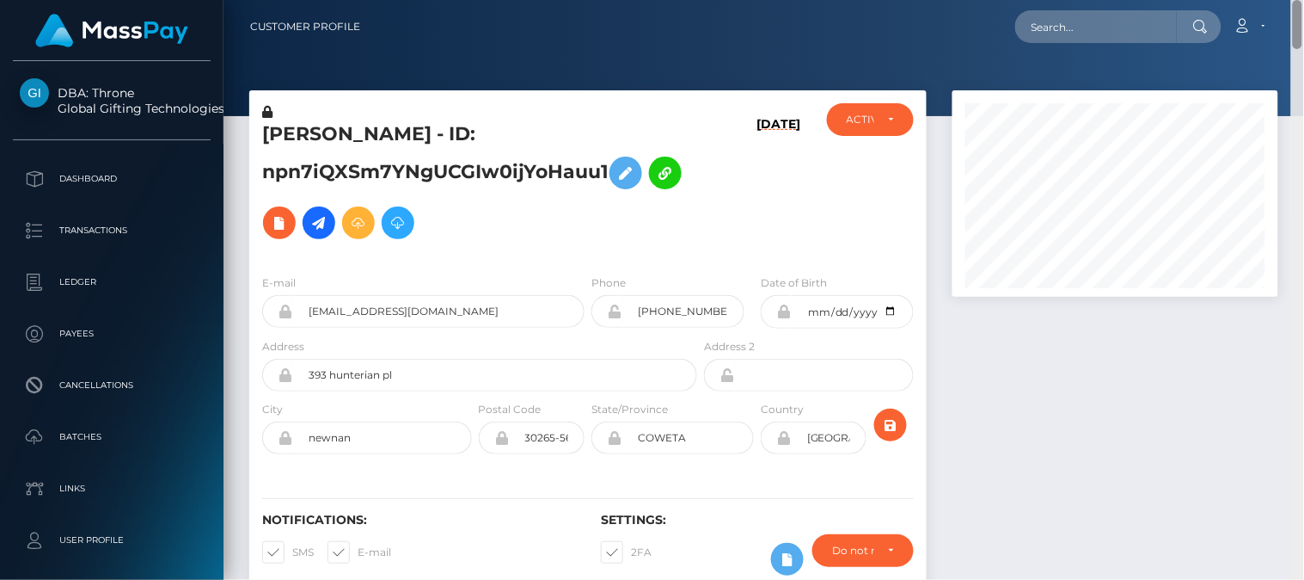
drag, startPoint x: 1301, startPoint y: 217, endPoint x: 1296, endPoint y: -22, distance: 239.1
click at [1296, 0] on html "DBA: Throne Global Gifting Technologies Inc Dashboard Transactions Ledger Payee…" at bounding box center [652, 290] width 1304 height 580
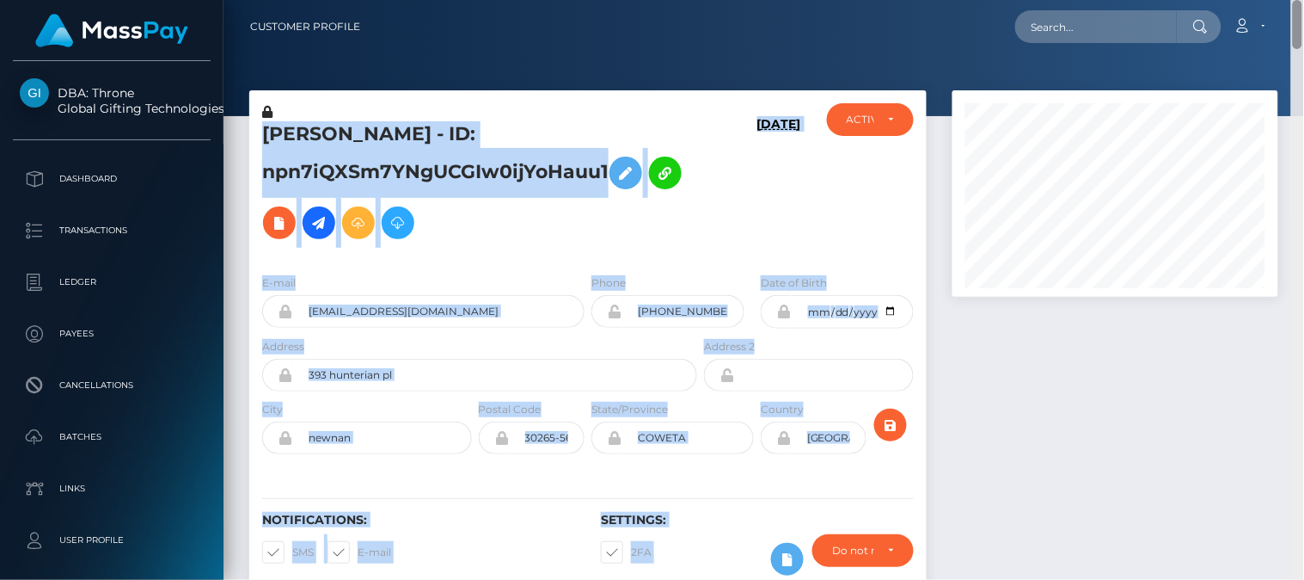
drag, startPoint x: 1303, startPoint y: 29, endPoint x: 1303, endPoint y: 74, distance: 44.7
click at [1303, 74] on div "Customer Profile Loading... Loading..." at bounding box center [764, 290] width 1081 height 580
click at [1268, 50] on nav "Customer Profile Loading... Loading... Account" at bounding box center [764, 26] width 1081 height 53
